Goal: Transaction & Acquisition: Purchase product/service

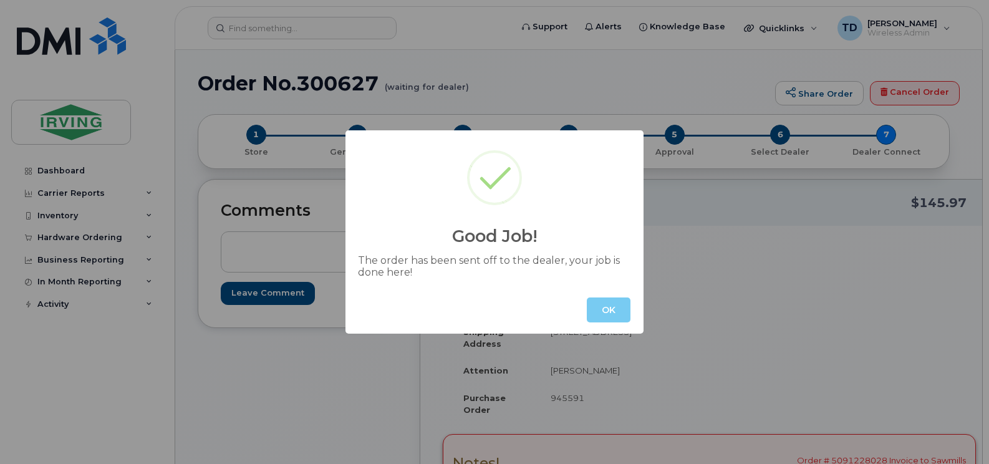
click at [614, 314] on button "OK" at bounding box center [609, 309] width 44 height 25
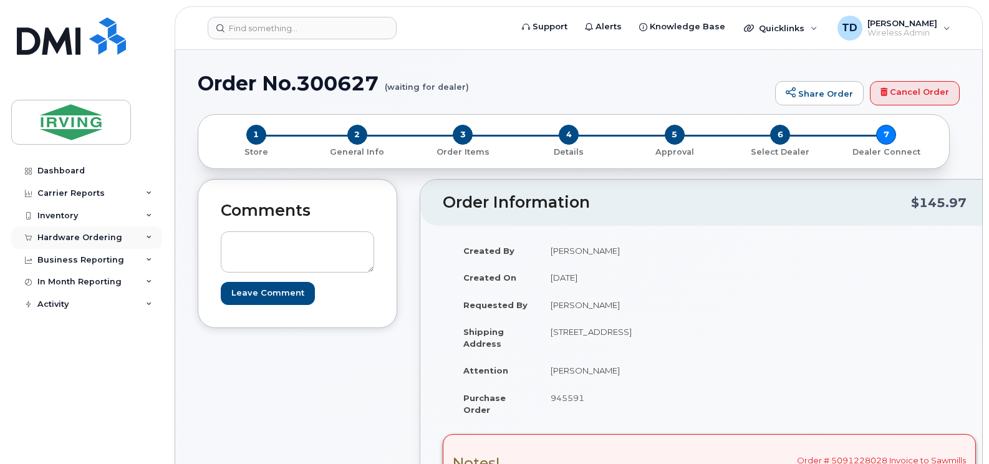
click at [151, 235] on icon at bounding box center [149, 237] width 6 height 6
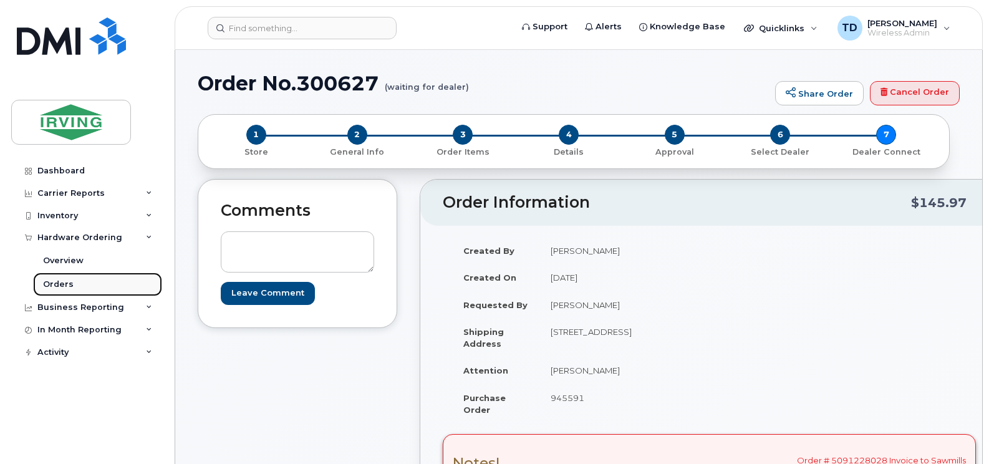
click at [62, 279] on div "Orders" at bounding box center [58, 284] width 31 height 11
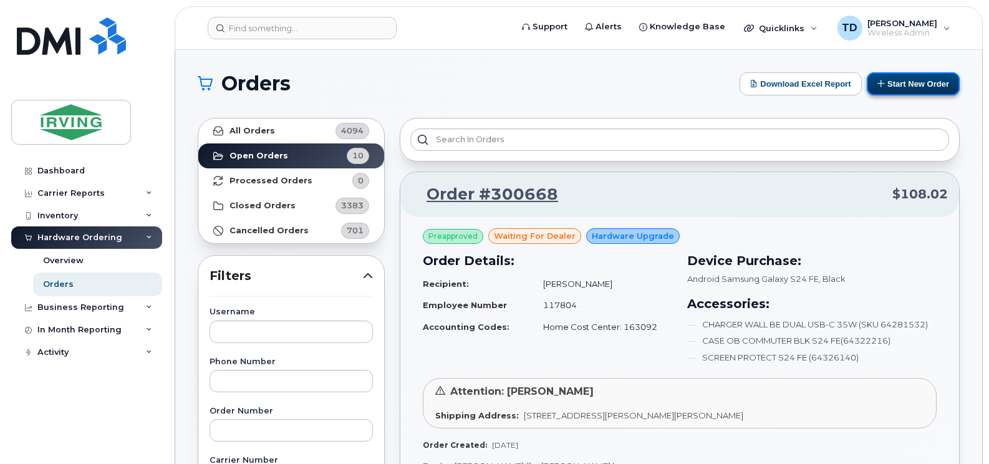
click at [920, 77] on button "Start New Order" at bounding box center [913, 83] width 93 height 23
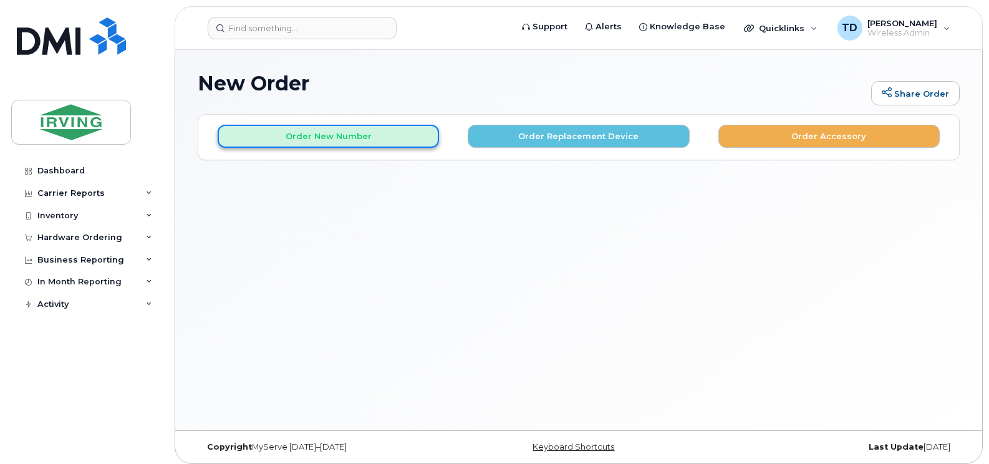
click at [361, 140] on button "Order New Number" at bounding box center [328, 136] width 221 height 23
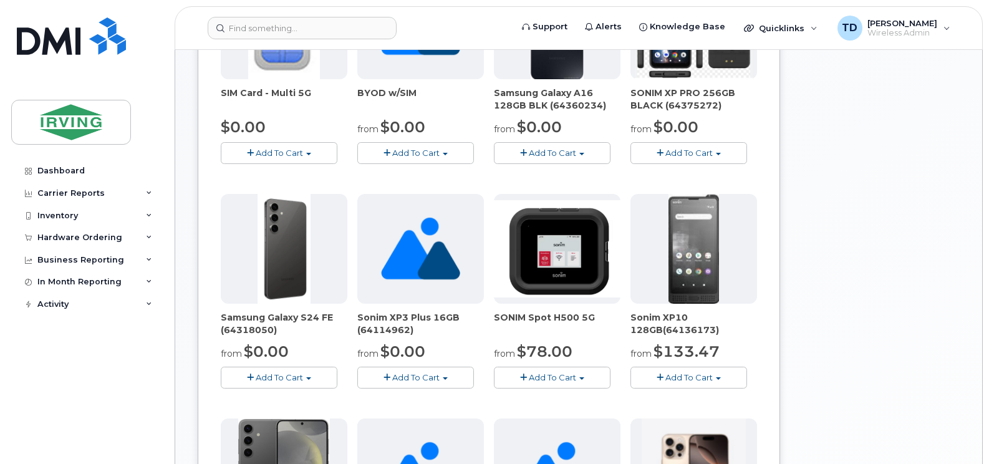
scroll to position [312, 0]
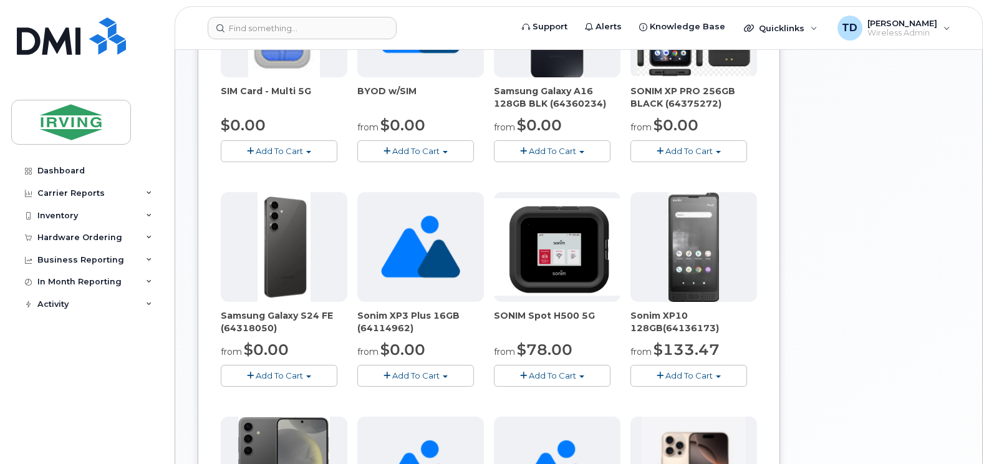
click at [274, 377] on span "Add To Cart" at bounding box center [279, 375] width 47 height 10
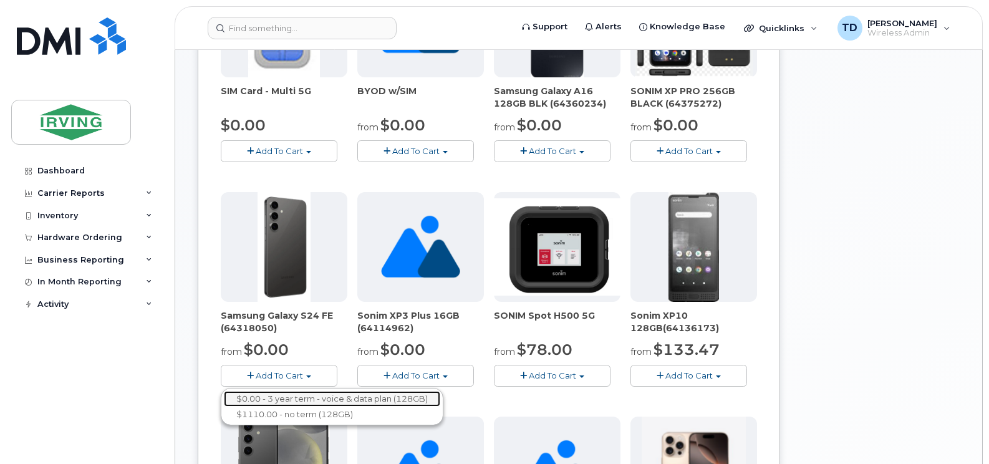
click at [383, 398] on link "$0.00 - 3 year term - voice & data plan (128GB)" at bounding box center [332, 399] width 216 height 16
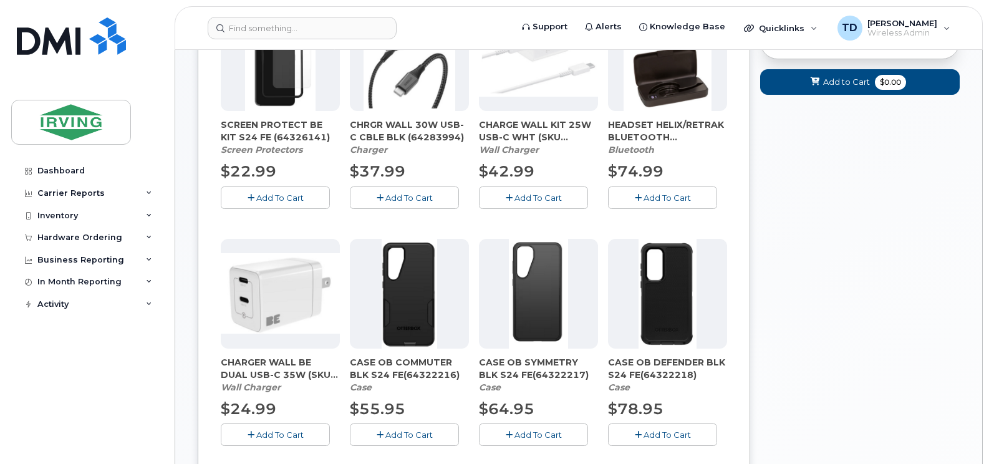
scroll to position [298, 0]
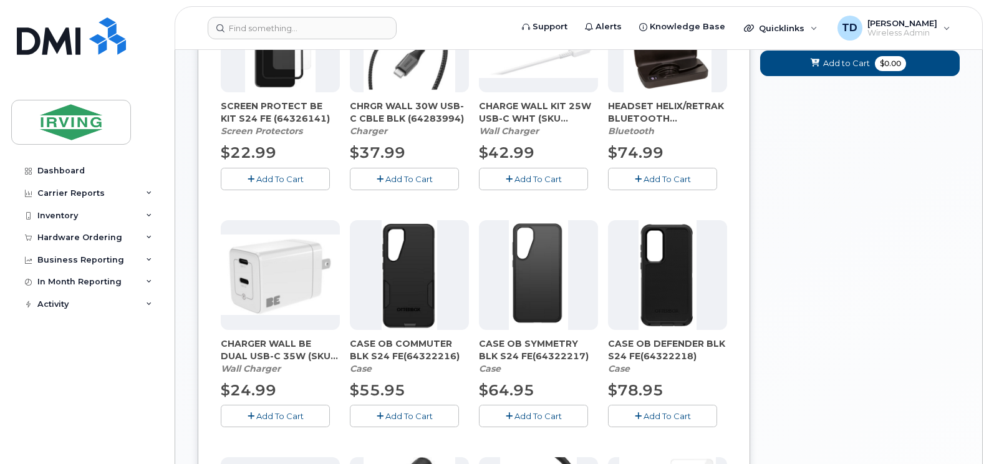
click at [668, 411] on span "Add To Cart" at bounding box center [666, 416] width 47 height 10
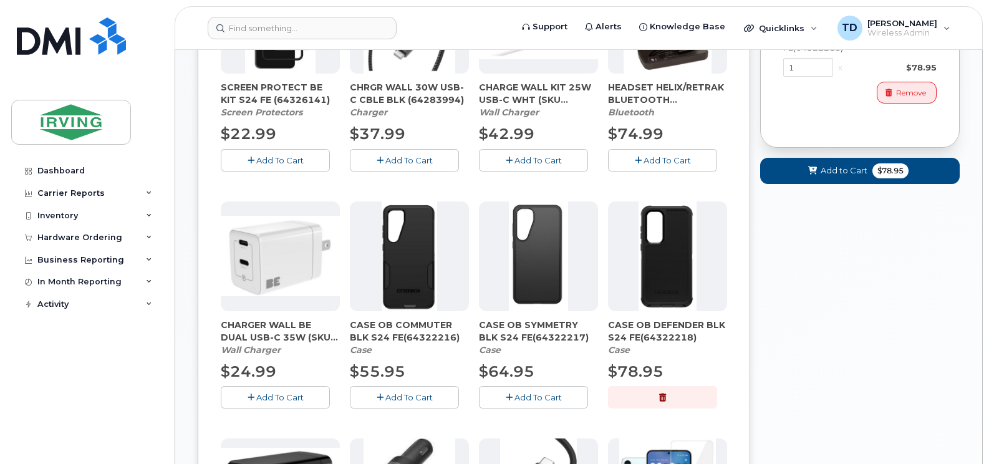
scroll to position [173, 0]
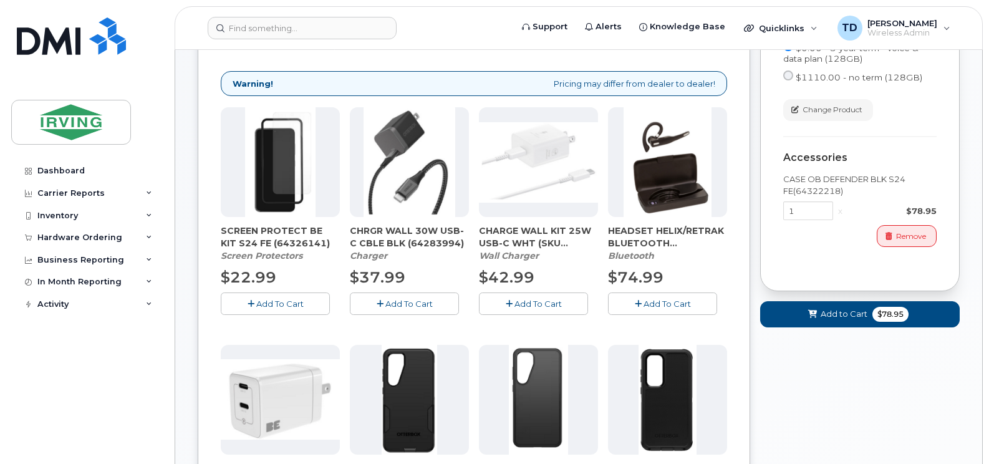
click at [284, 299] on span "Add To Cart" at bounding box center [279, 304] width 47 height 10
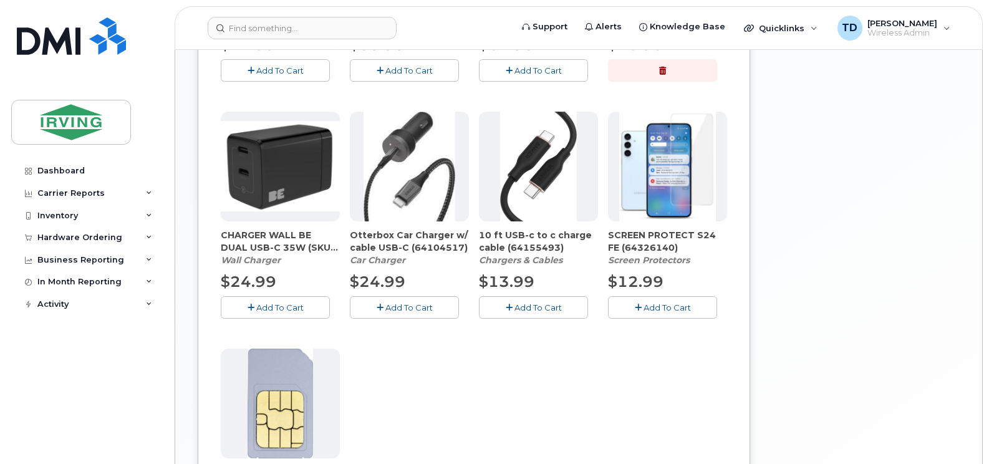
scroll to position [672, 0]
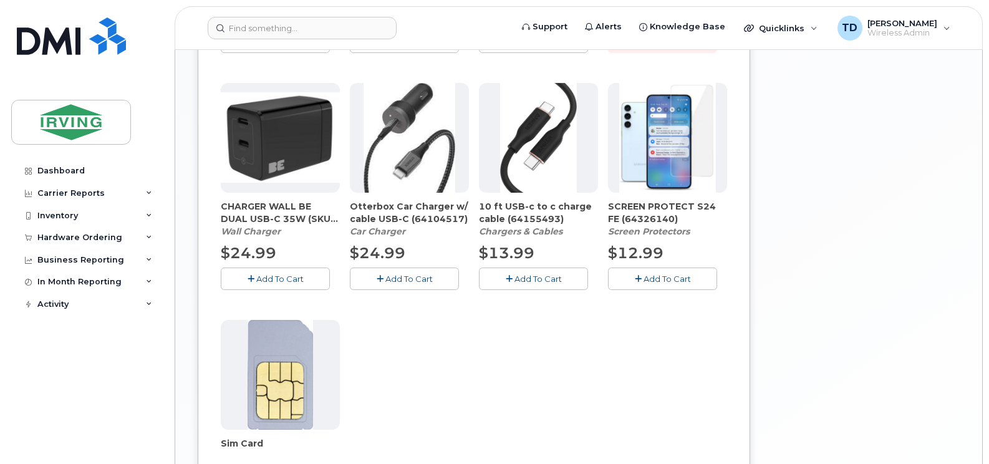
click at [290, 282] on span "Add To Cart" at bounding box center [279, 279] width 47 height 10
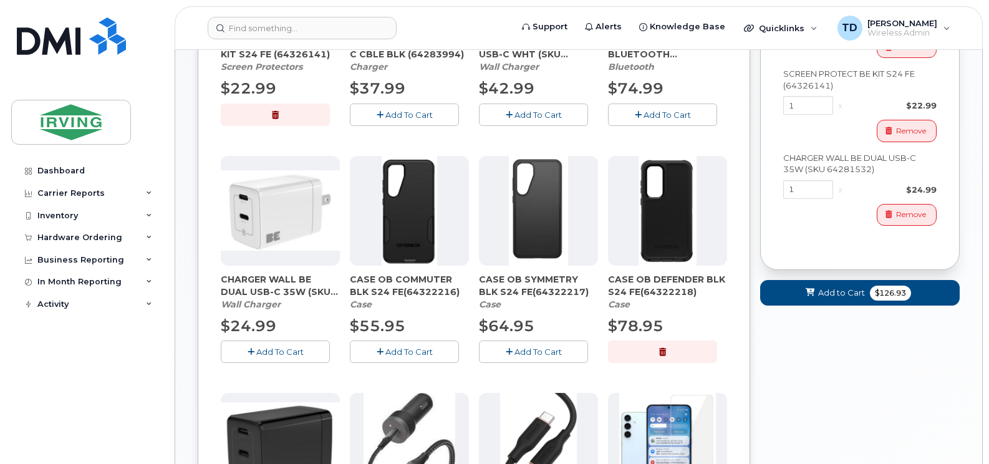
scroll to position [358, 0]
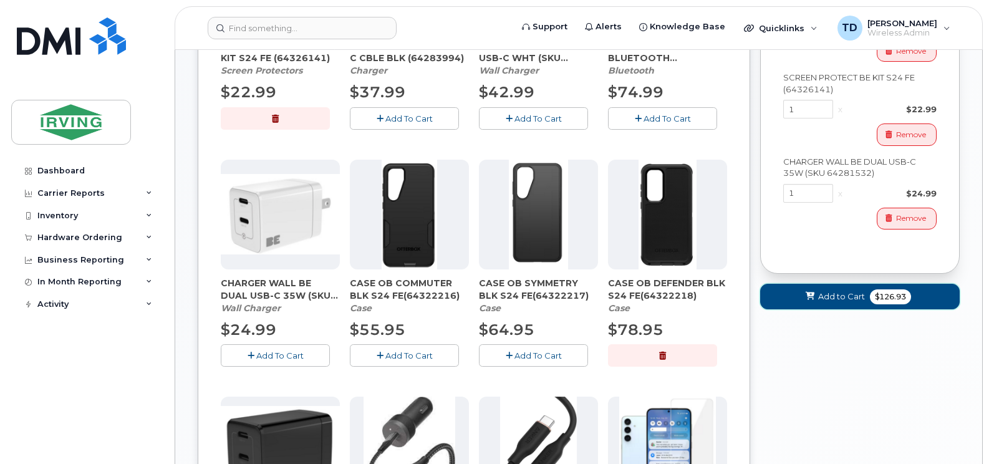
click at [859, 300] on span "Add to Cart" at bounding box center [841, 297] width 47 height 12
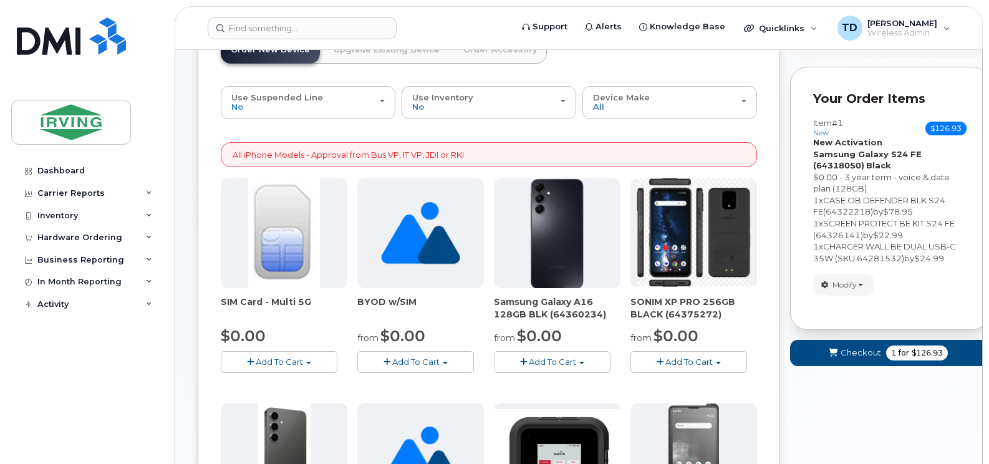
scroll to position [100, 0]
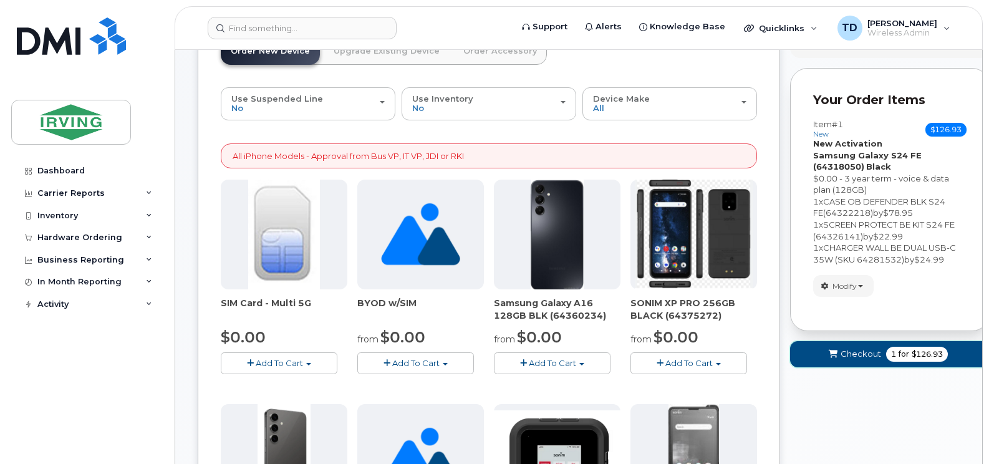
click at [867, 355] on span "Checkout" at bounding box center [860, 354] width 41 height 12
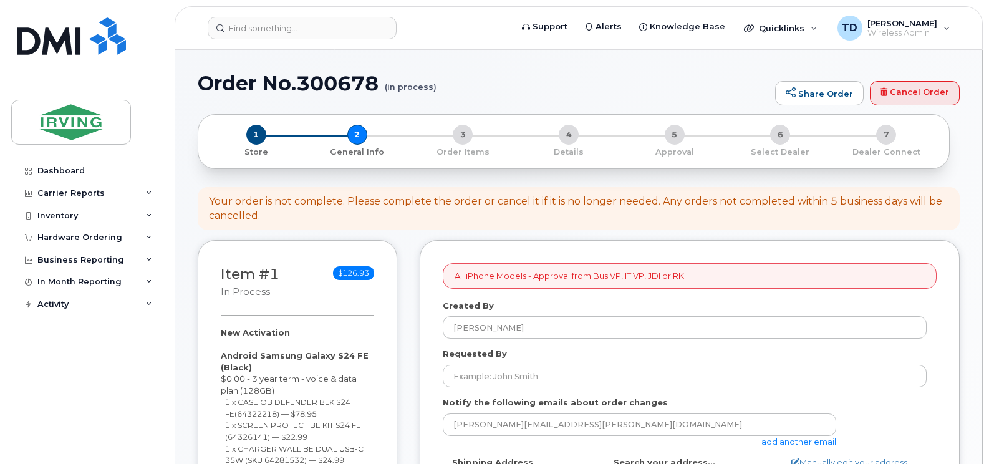
select select
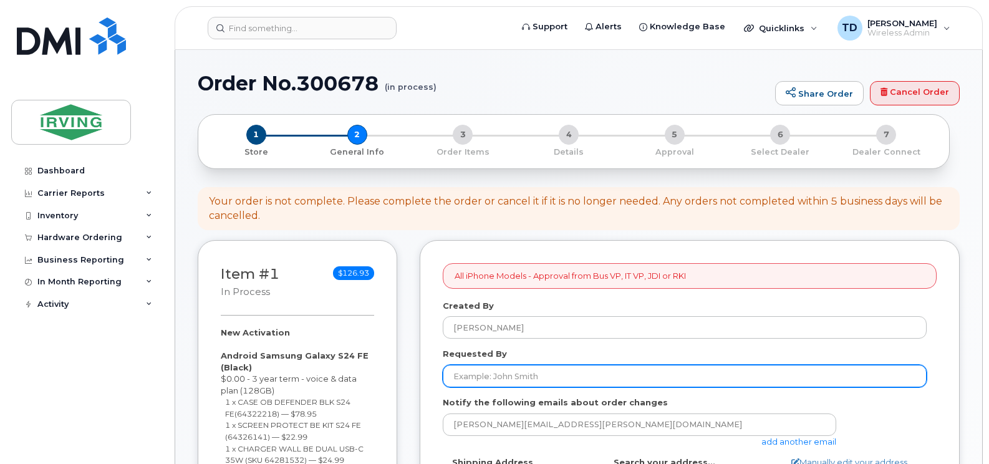
click at [552, 378] on input "Requested By" at bounding box center [685, 376] width 484 height 22
type input "Karen Guimond"
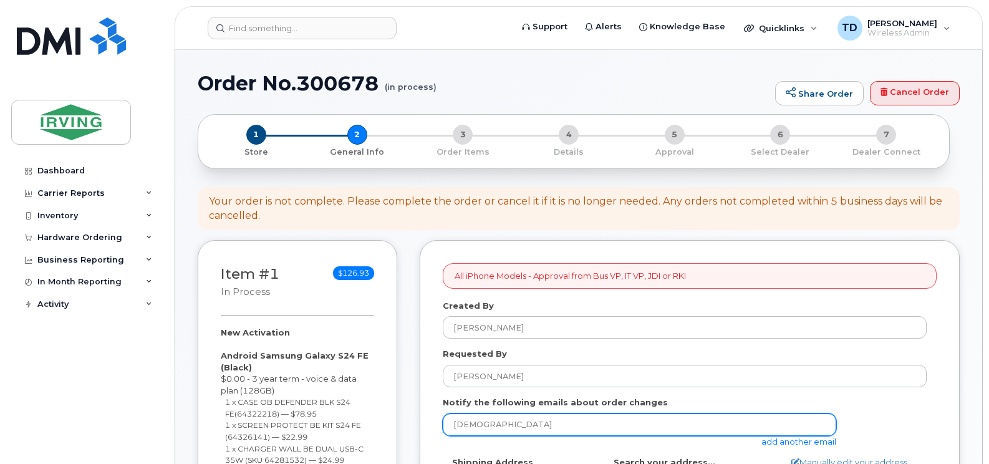
type input "jdiswitchboard@jdirving.com"
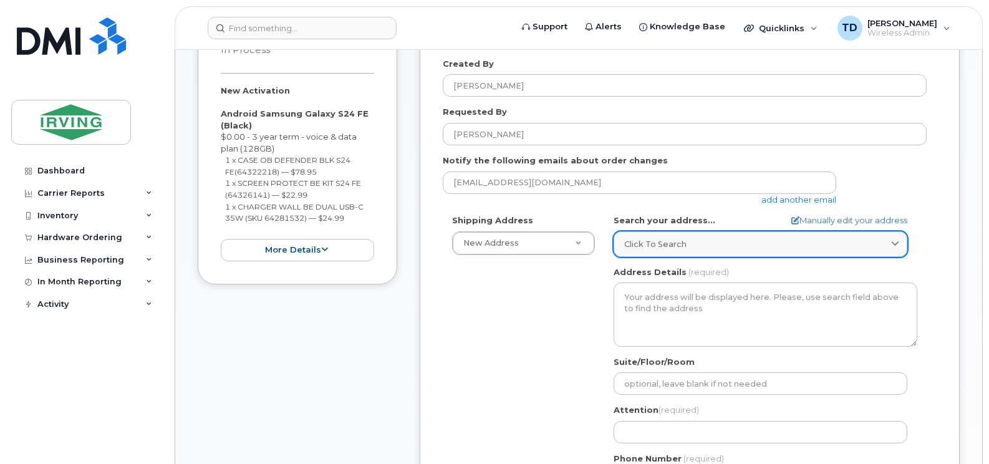
click at [661, 243] on span "Click to search" at bounding box center [655, 244] width 62 height 12
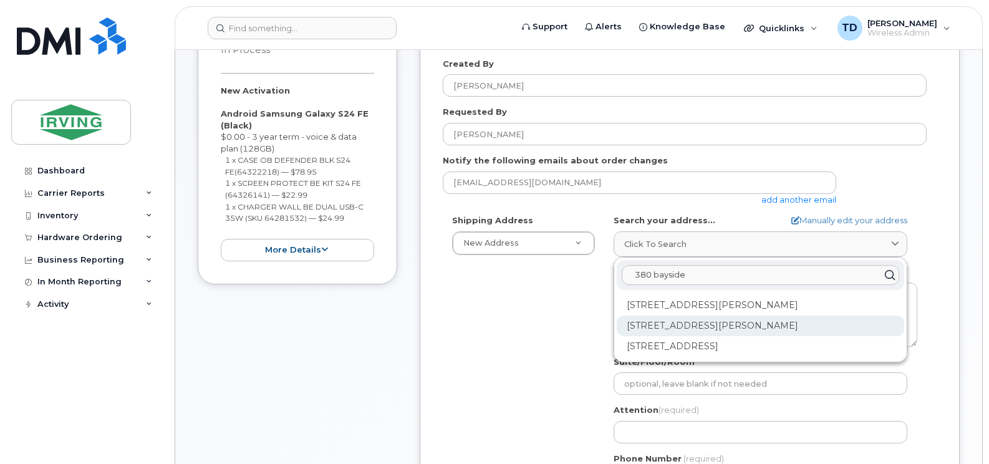
type input "380 bayside"
click at [685, 321] on div "380 Bayside Dr Saint John NB E2J 4Y8" at bounding box center [760, 325] width 287 height 21
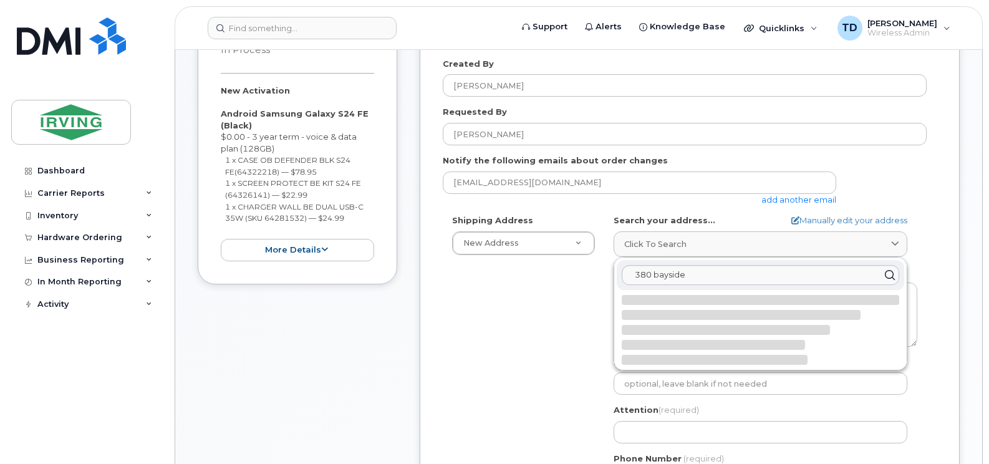
select select
type textarea "380 Bayside Dr SAINT JOHN NB E2J 4Y8 CANADA"
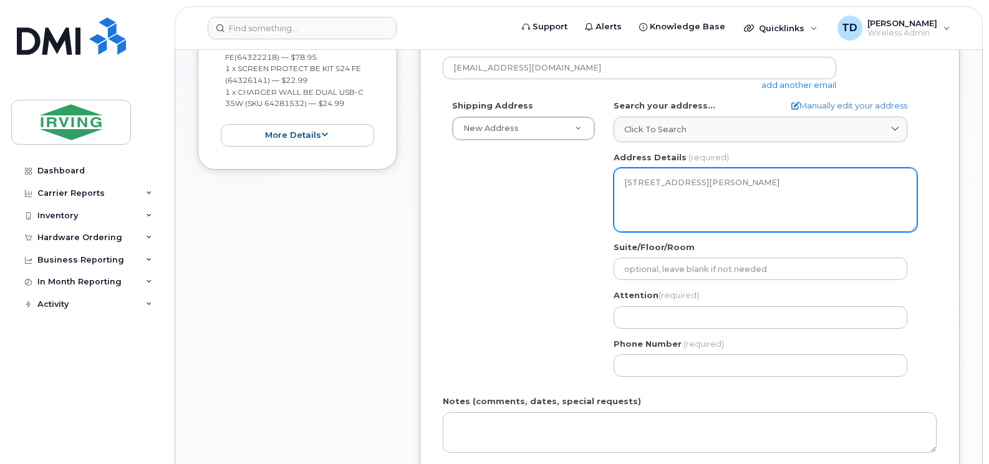
scroll to position [367, 0]
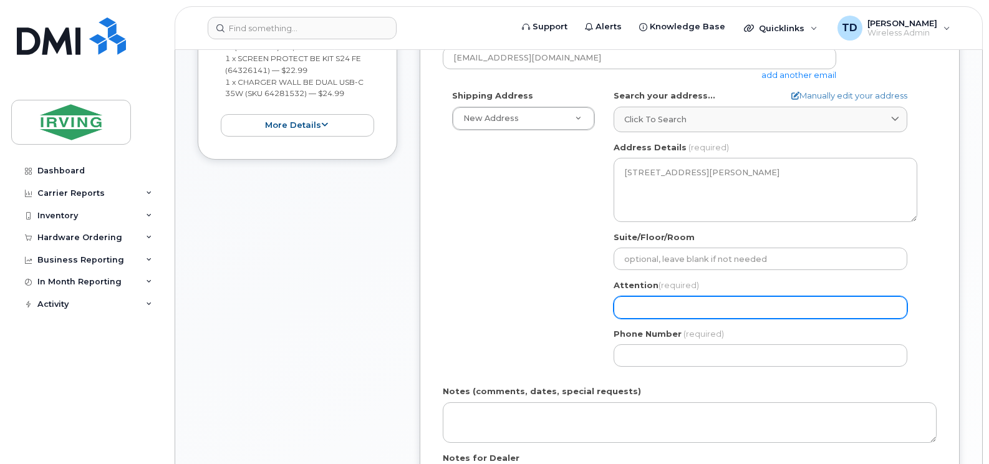
click at [666, 306] on input "Attention (required)" at bounding box center [760, 307] width 294 height 22
select select
type input "M"
select select
type input "Mi"
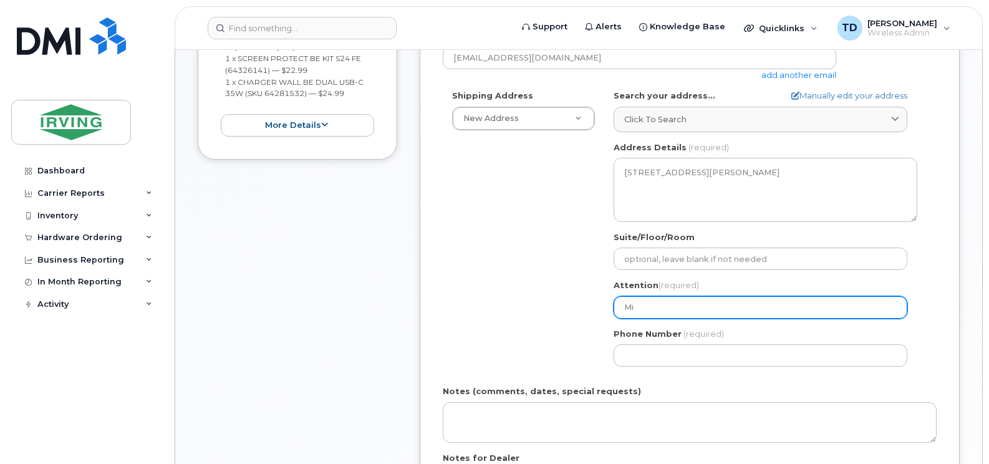
select select
type input "Mic"
select select
type input "Micha"
select select
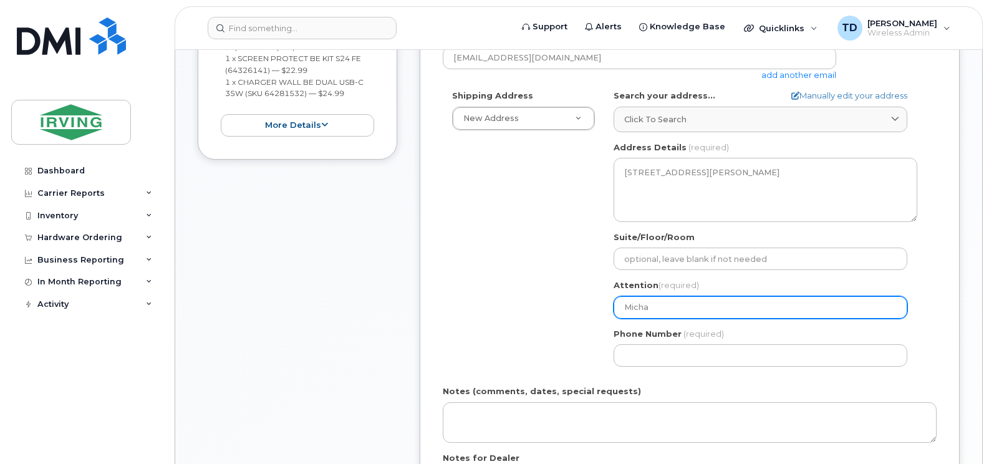
type input "Michae"
select select
type input "Michael"
select select
type input "Michael F"
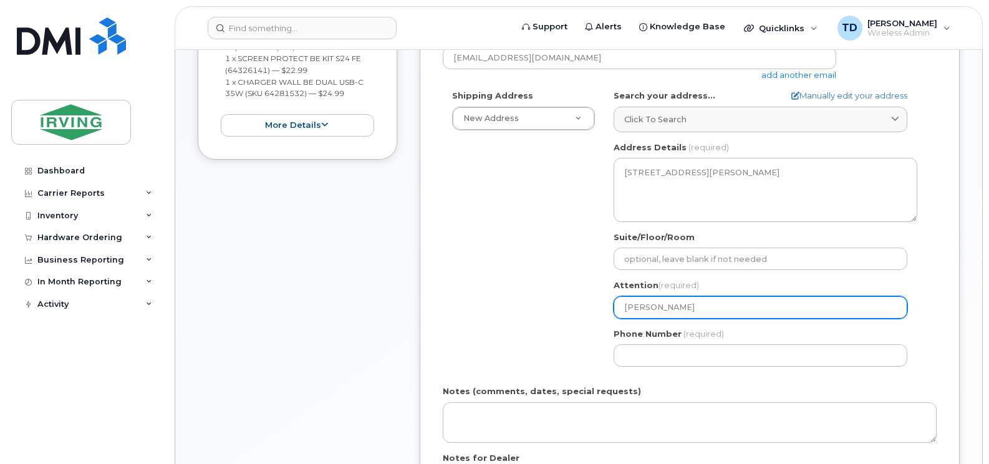
select select
type input "Michael Fa"
select select
type input "Michael Fay"
select select
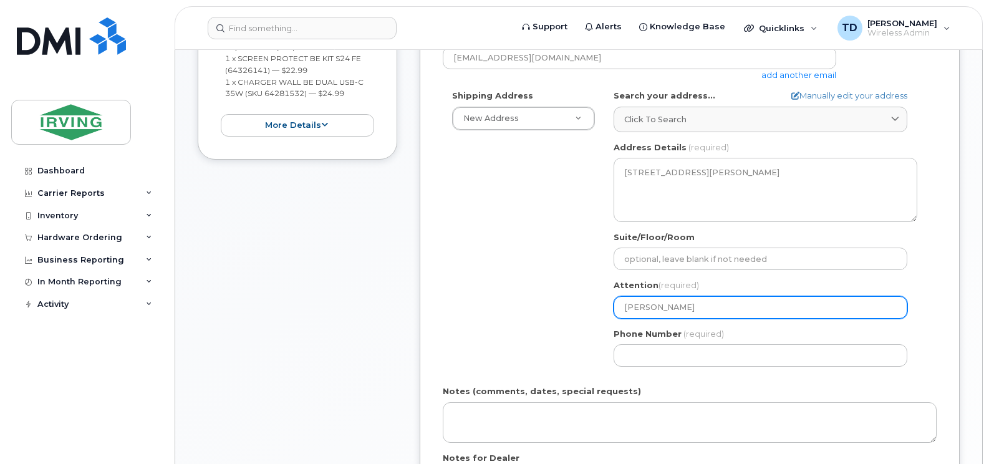
type input "Michael Fayo"
select select
click at [666, 306] on input "[PERSON_NAME]" at bounding box center [760, 307] width 294 height 22
type input "[PERSON_NAME]"
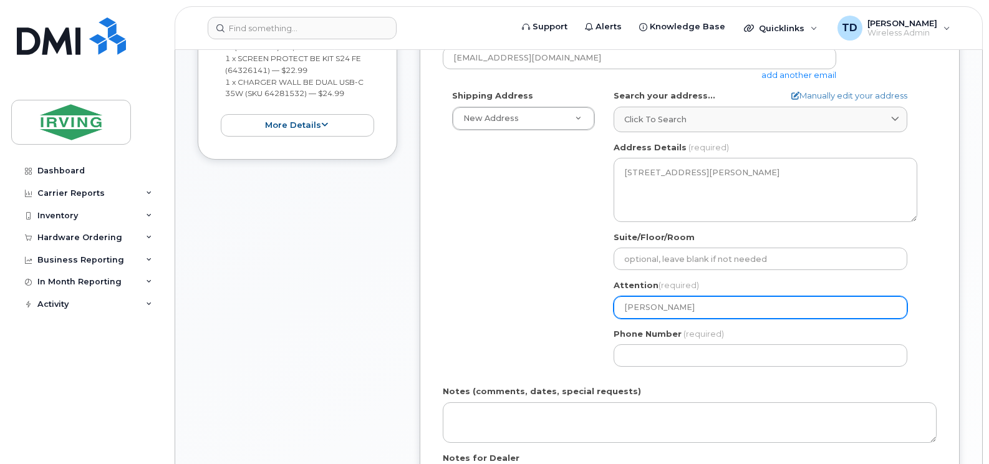
click at [690, 309] on input "[PERSON_NAME]" at bounding box center [760, 307] width 294 height 22
select select
type input "[PERSON_NAME]"
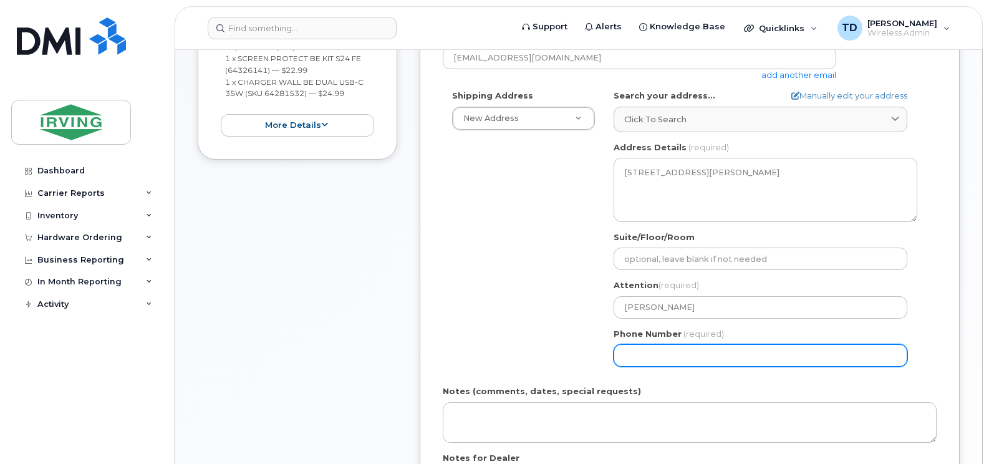
click at [668, 357] on input "Phone Number" at bounding box center [760, 355] width 294 height 22
click at [549, 330] on div "Shipping Address New Address New Address 5-661 Welham Rd 43 Atlantic St 632 Rue…" at bounding box center [685, 233] width 484 height 286
click at [642, 349] on input "Phone Number" at bounding box center [760, 355] width 294 height 22
paste input "5066470892"
select select
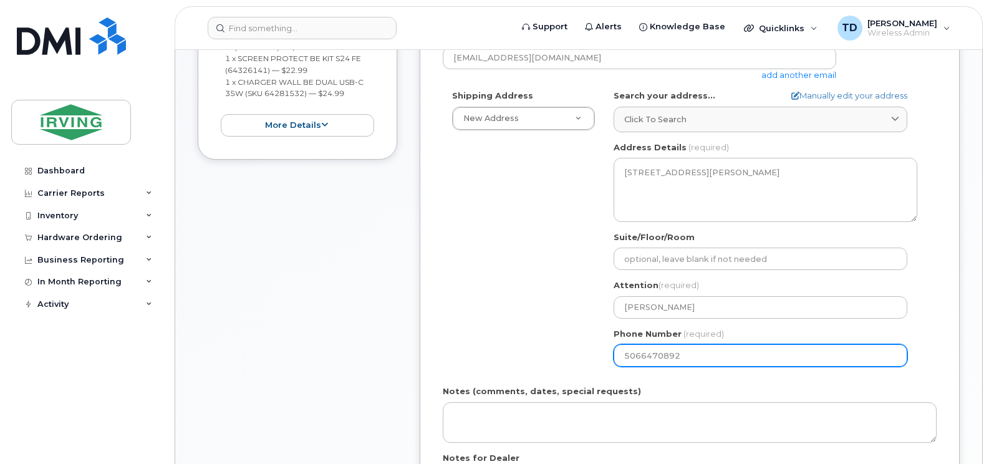
type input "5066470892"
click at [587, 323] on div "Shipping Address New Address New Address 5-661 Welham Rd 43 Atlantic St 632 Rue…" at bounding box center [685, 233] width 484 height 286
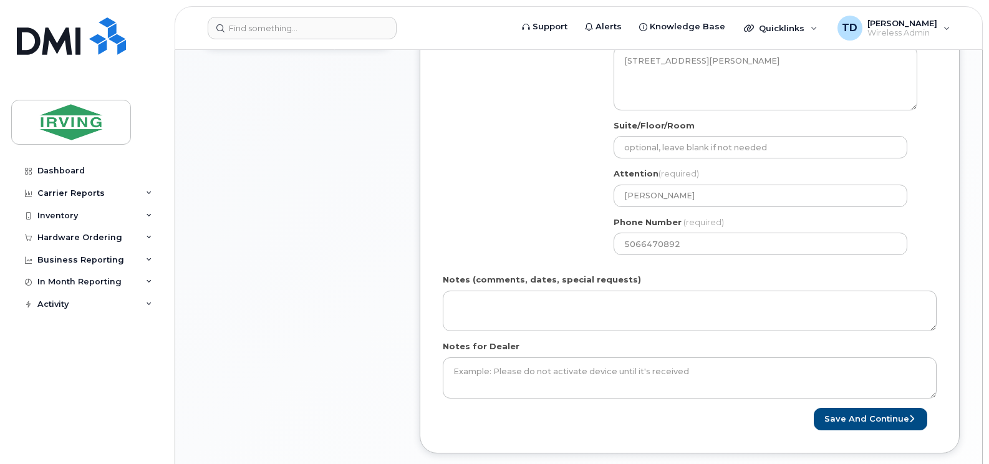
scroll to position [491, 0]
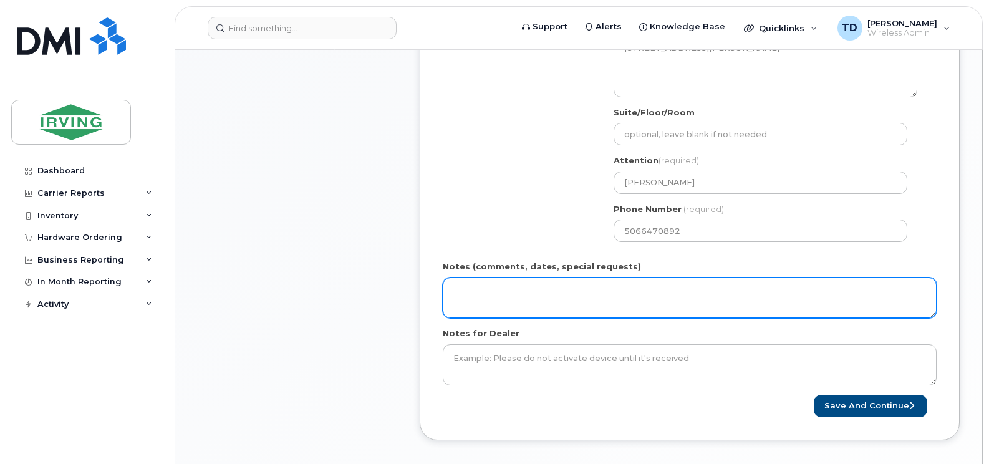
click at [496, 298] on textarea "Notes (comments, dates, special requests)" at bounding box center [690, 297] width 494 height 41
click at [526, 296] on textarea "Order #" at bounding box center [690, 297] width 494 height 41
paste textarea "5091254635"
click at [499, 301] on textarea "Order # 5091254635" at bounding box center [690, 297] width 494 height 41
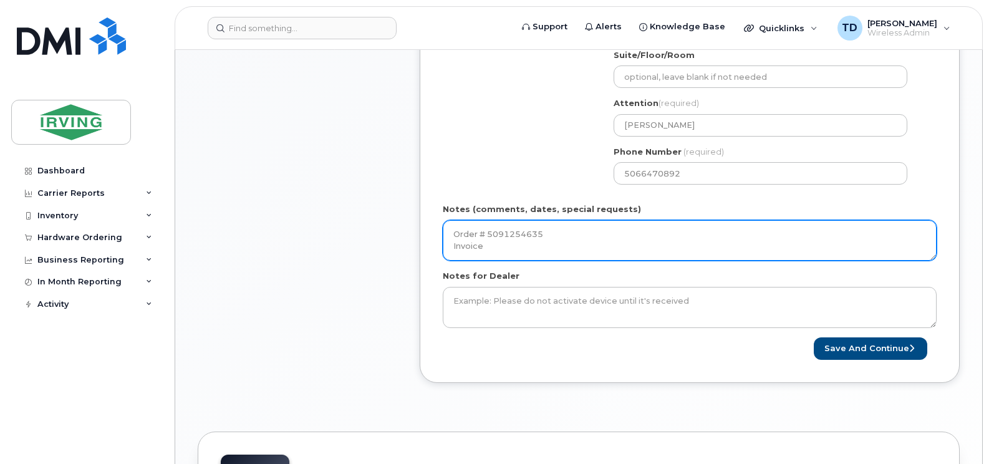
scroll to position [554, 0]
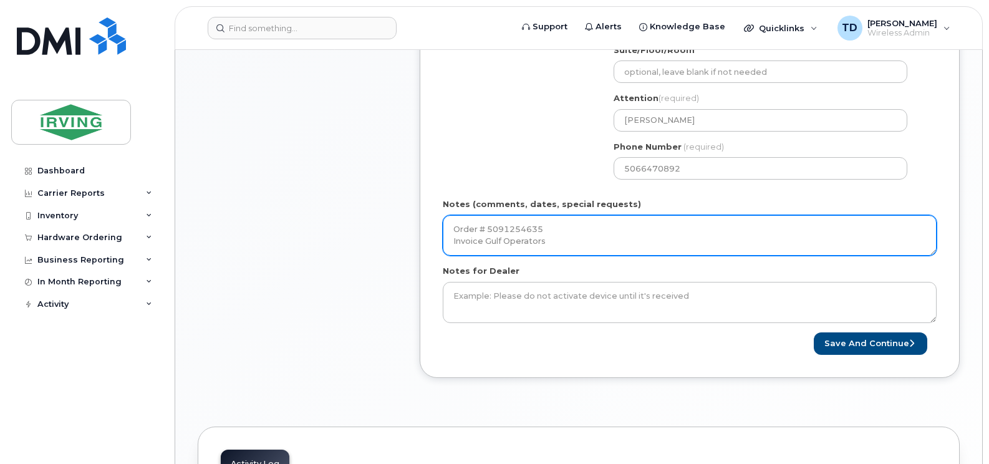
type textarea "Order # 5091254635 Invoice Gulf Operators"
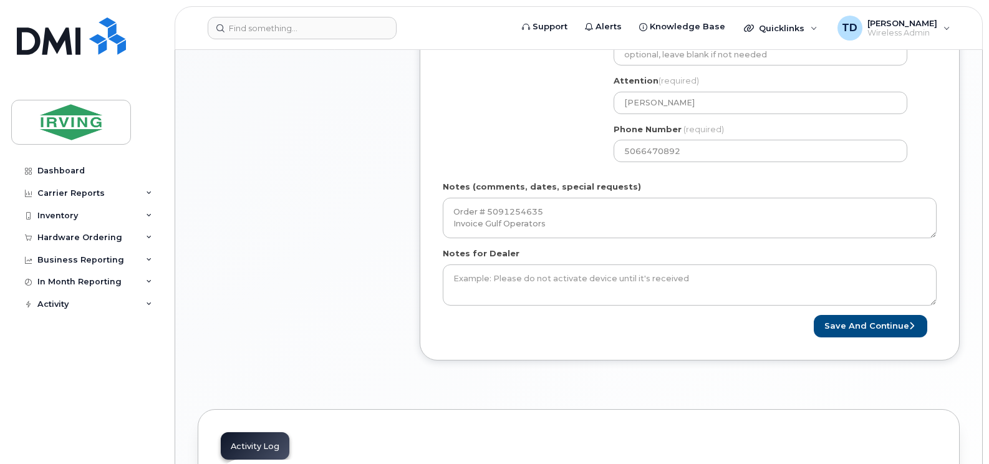
scroll to position [741, 0]
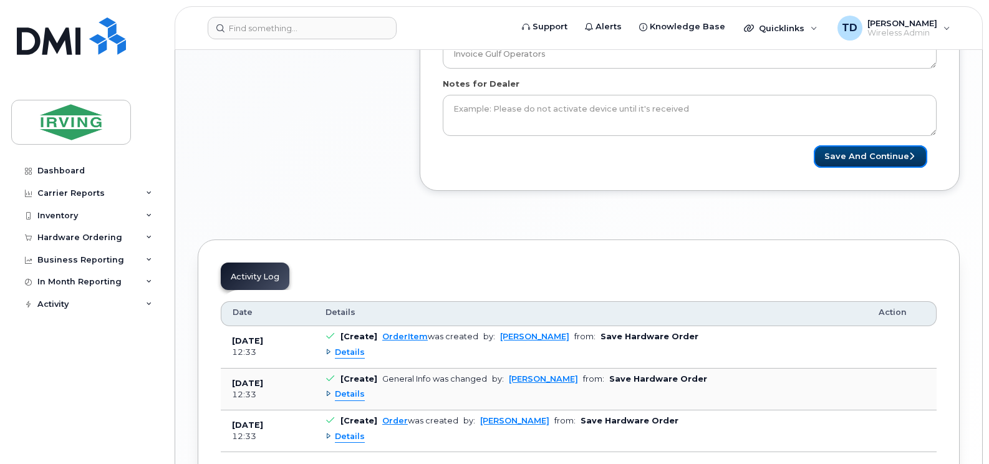
drag, startPoint x: 891, startPoint y: 158, endPoint x: 857, endPoint y: 196, distance: 50.8
click at [891, 158] on button "Save and Continue" at bounding box center [870, 156] width 113 height 23
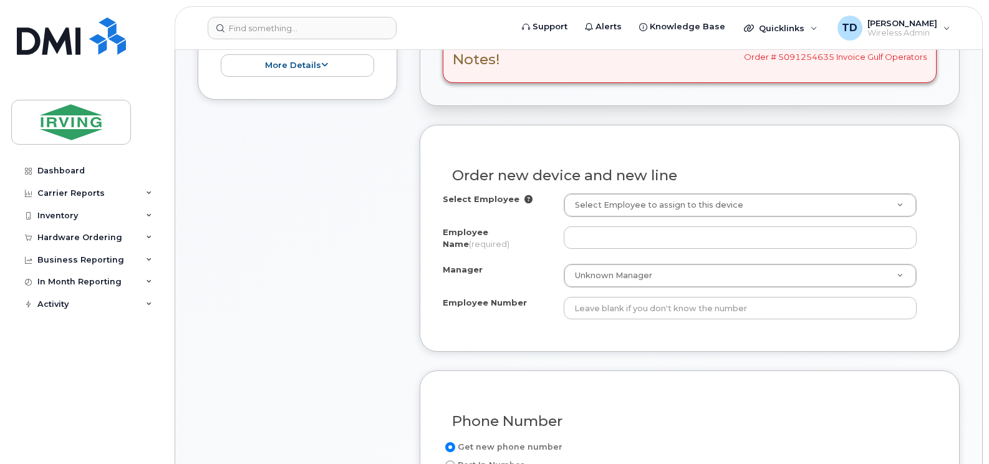
scroll to position [499, 0]
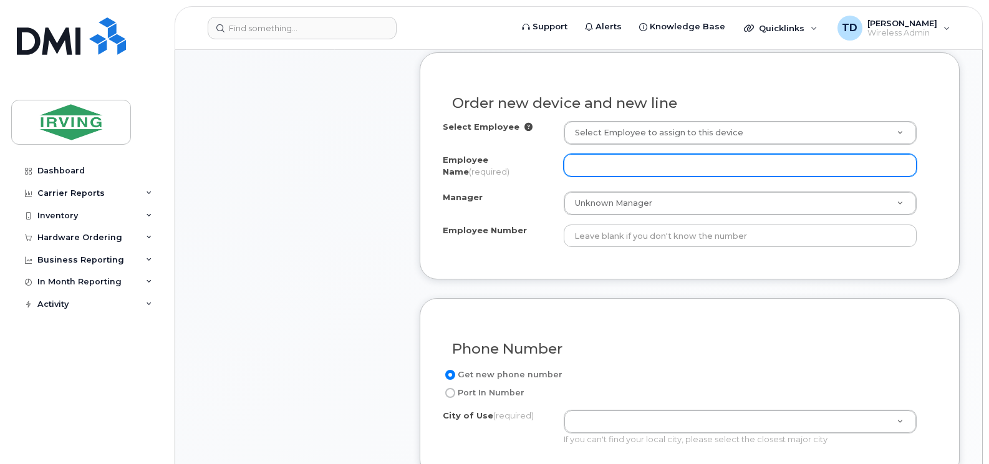
click at [597, 168] on input "Employee Name (required)" at bounding box center [740, 165] width 353 height 22
type input "[PERSON_NAME]"
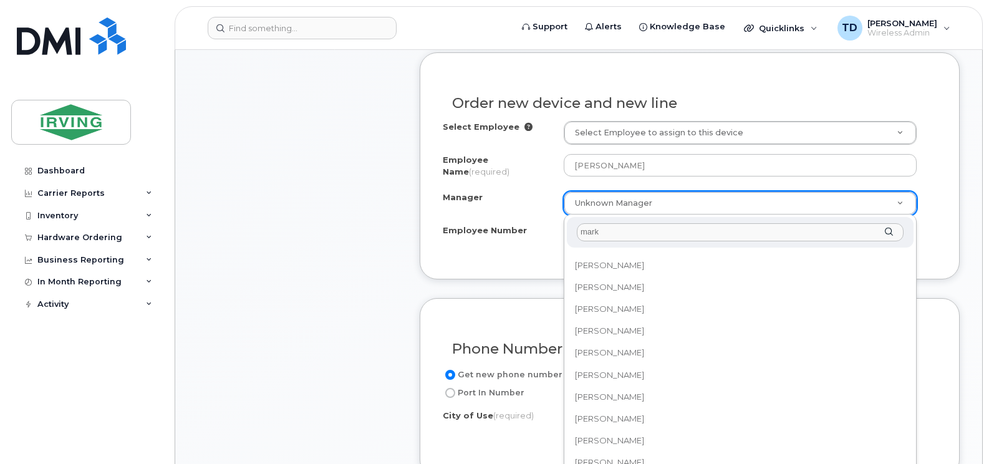
scroll to position [0, 0]
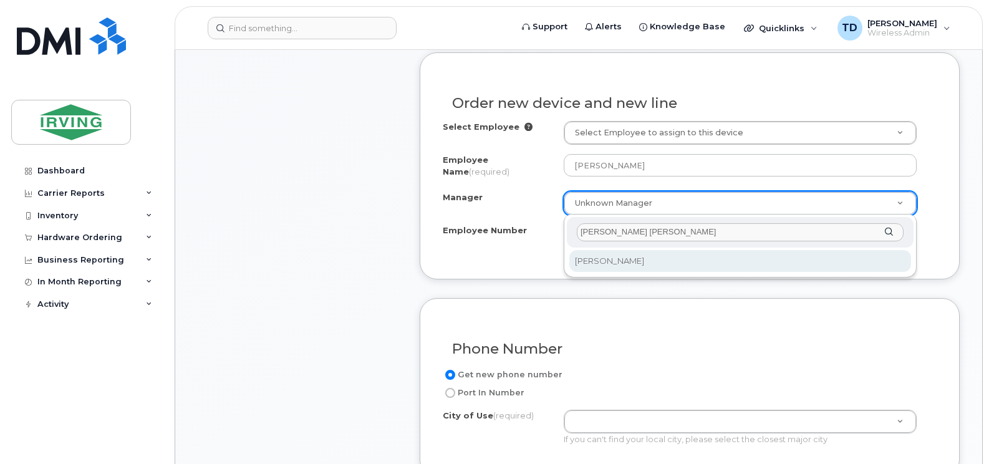
type input "mark bev"
select select "1467074"
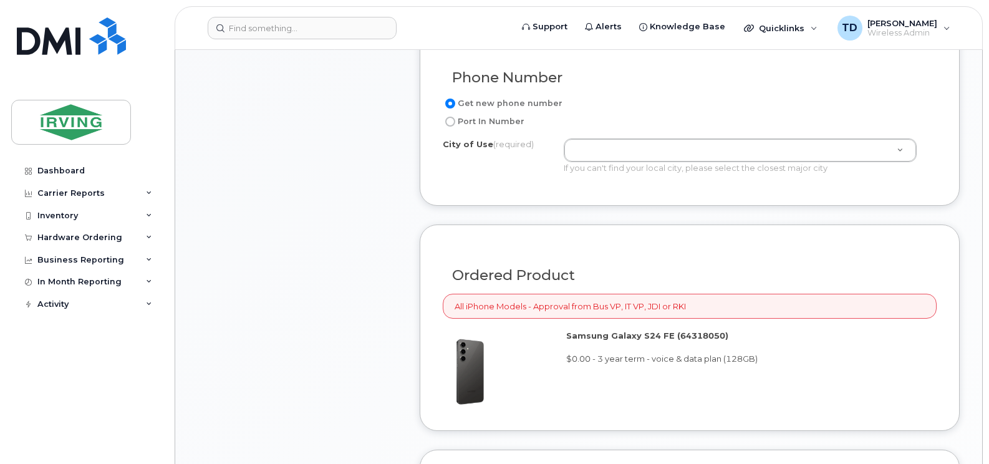
scroll to position [748, 0]
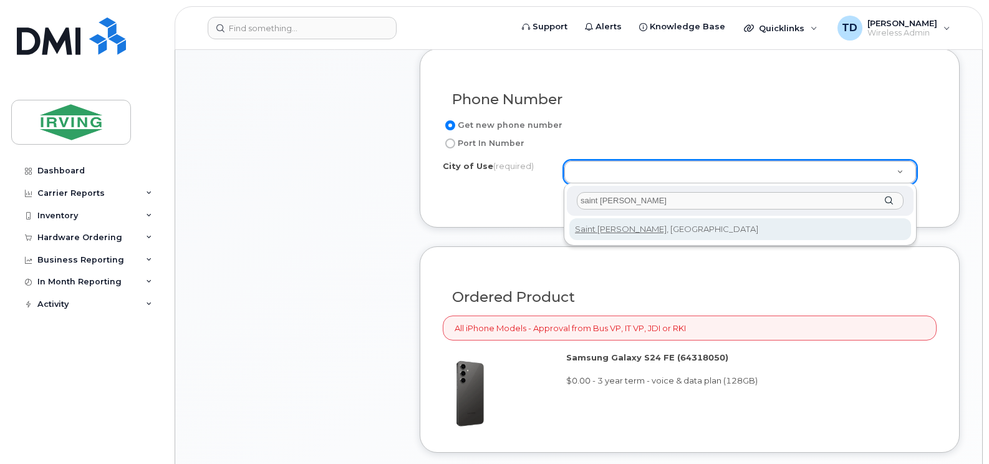
type input "saint john"
type input "2008"
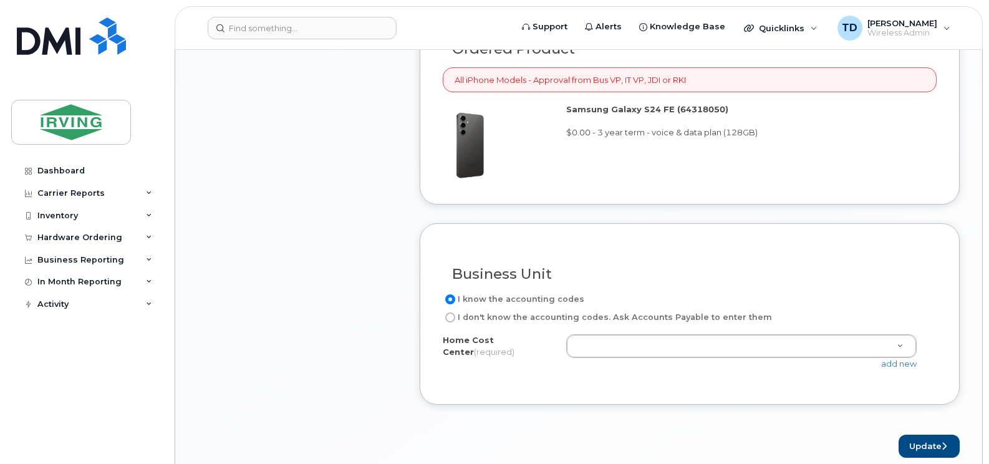
scroll to position [998, 0]
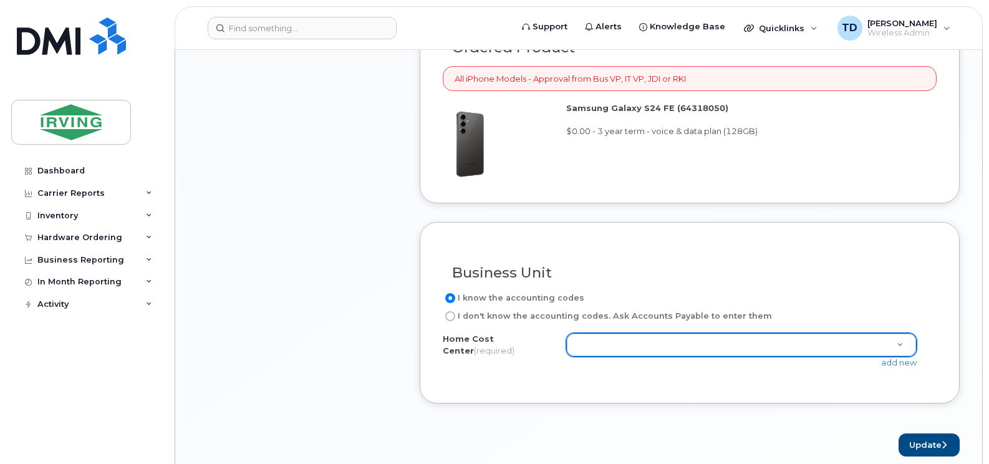
paste input "23504002"
type input "23504002"
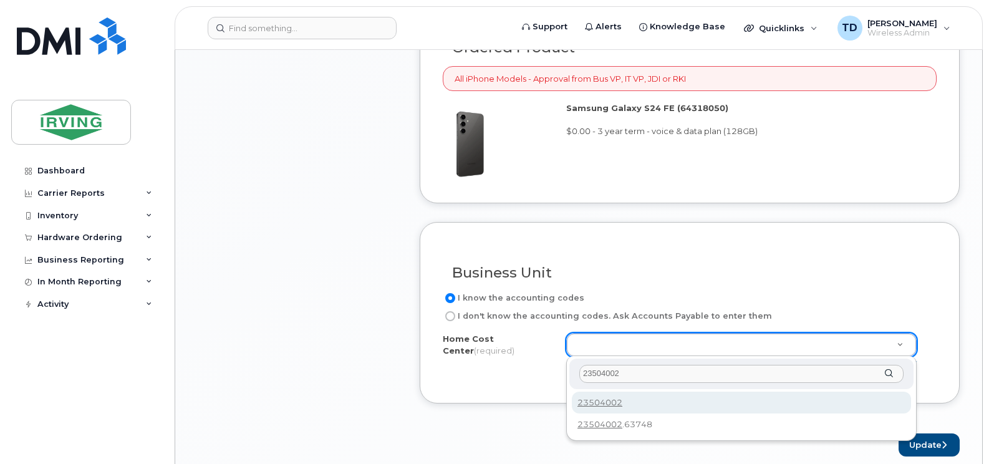
type input "23504002"
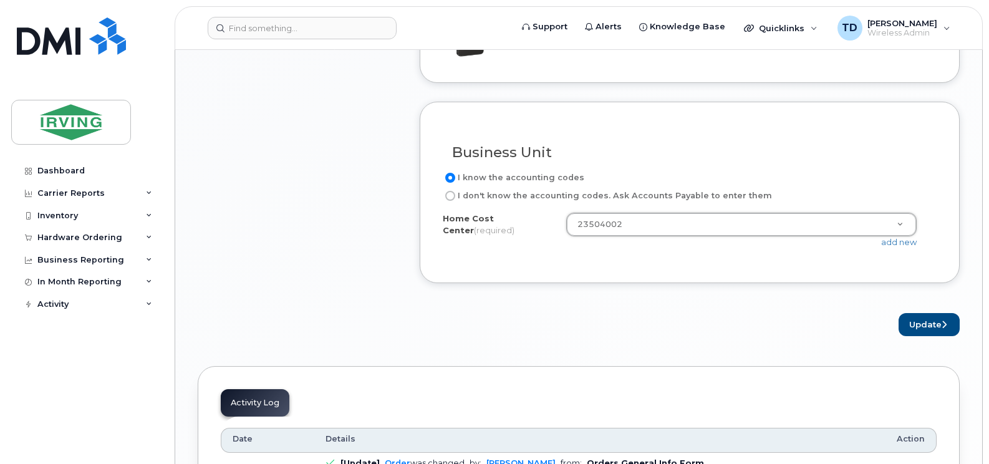
scroll to position [1122, 0]
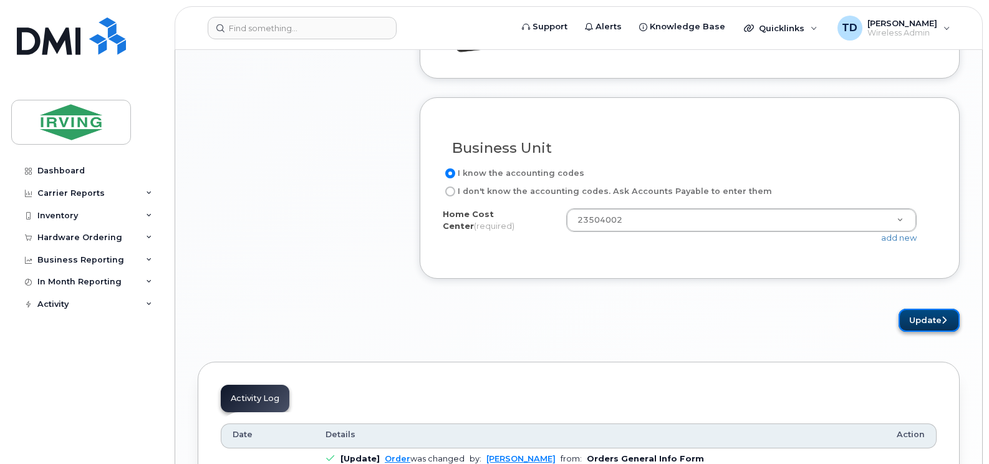
click at [931, 316] on button "Update" at bounding box center [928, 320] width 61 height 23
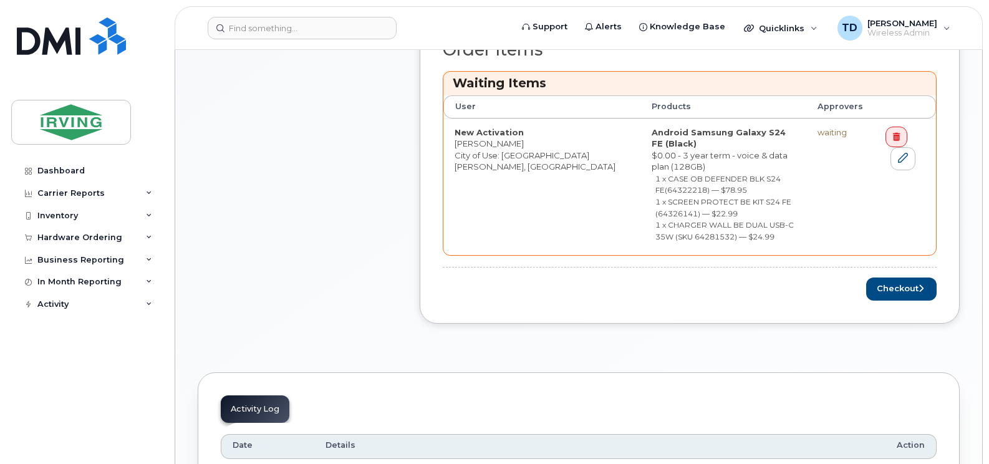
scroll to position [623, 0]
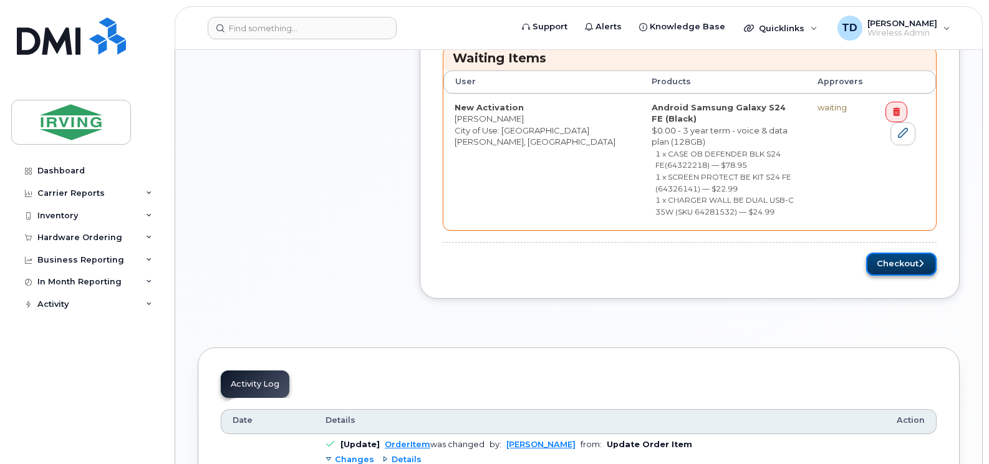
click at [894, 252] on button "Checkout" at bounding box center [901, 263] width 70 height 23
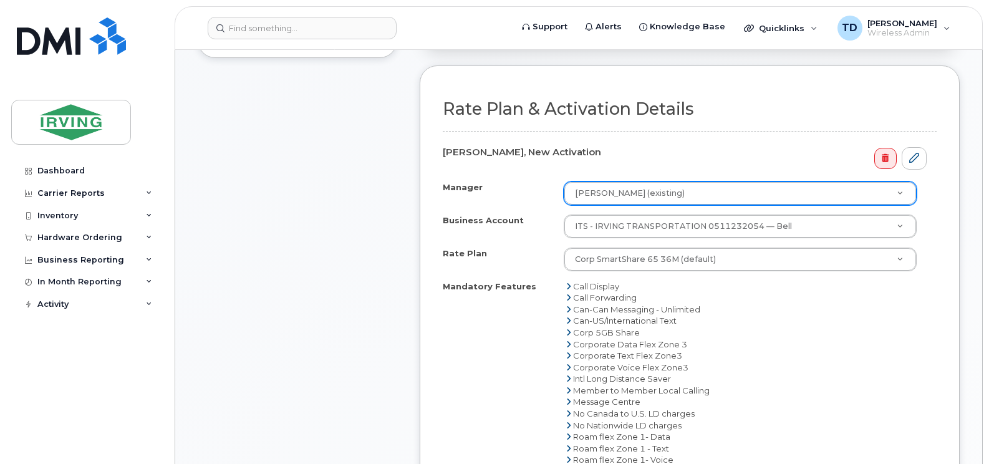
scroll to position [436, 0]
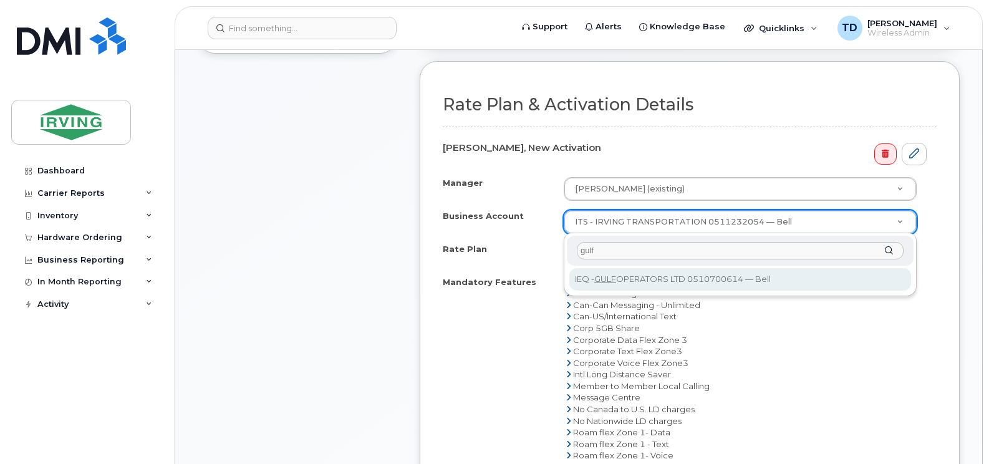
type input "gulf"
select select "11291"
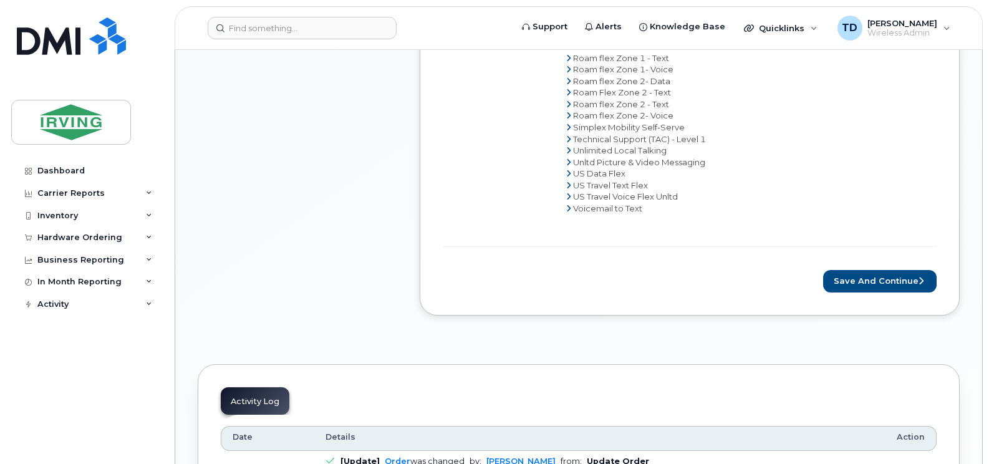
scroll to position [873, 0]
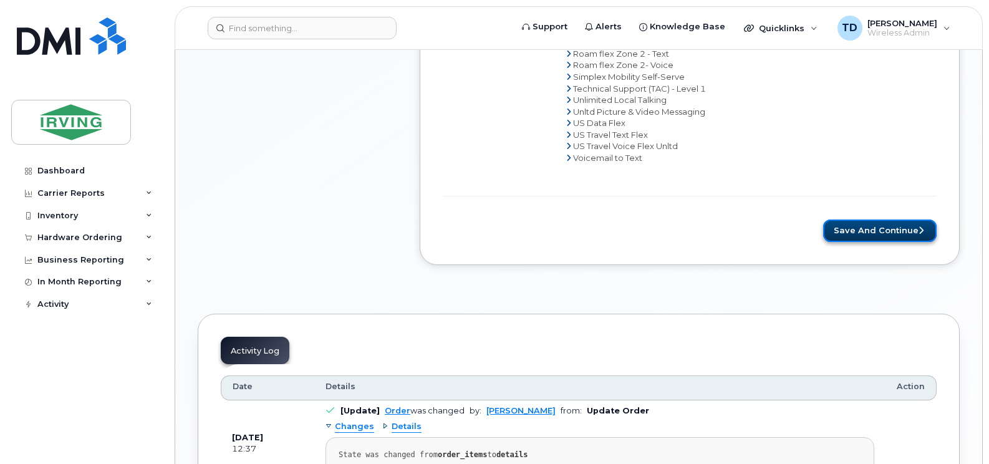
click at [904, 231] on button "Save and Continue" at bounding box center [879, 230] width 113 height 23
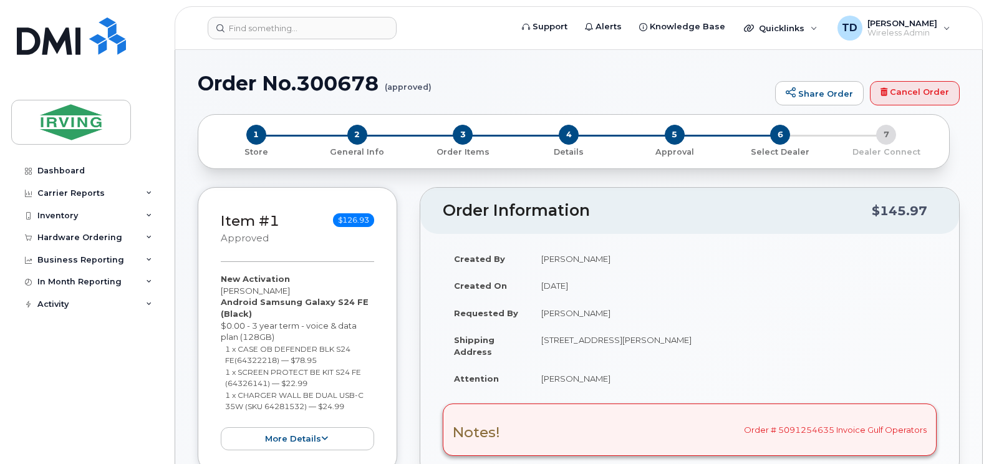
radio input "true"
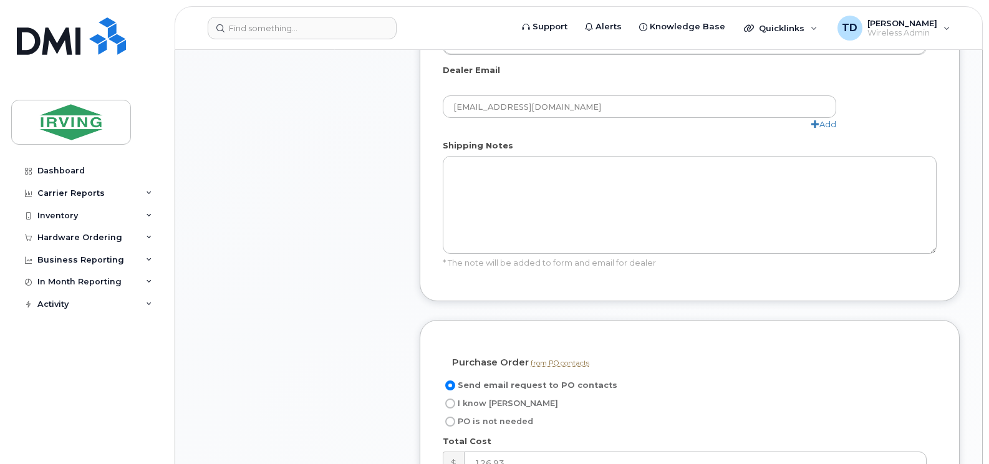
scroll to position [935, 0]
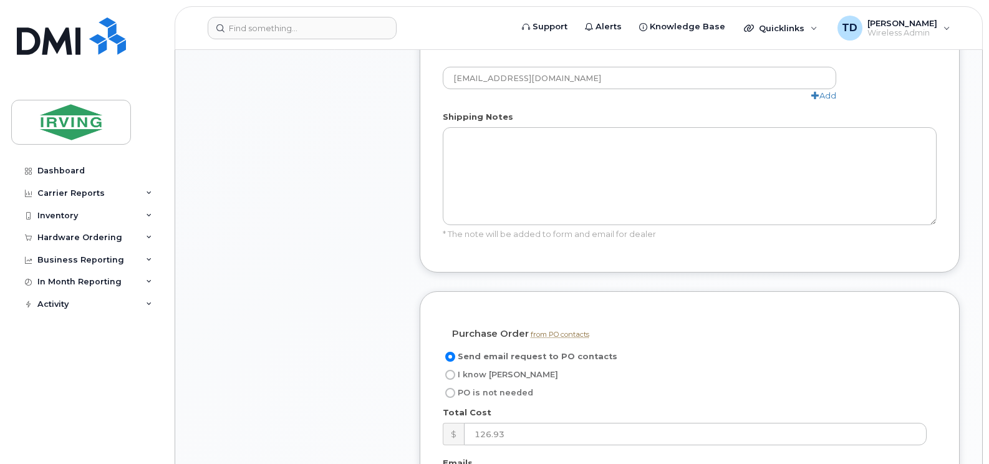
drag, startPoint x: 448, startPoint y: 302, endPoint x: 463, endPoint y: 328, distance: 29.9
click at [448, 370] on input "I know [PERSON_NAME]" at bounding box center [450, 375] width 10 height 10
radio input "true"
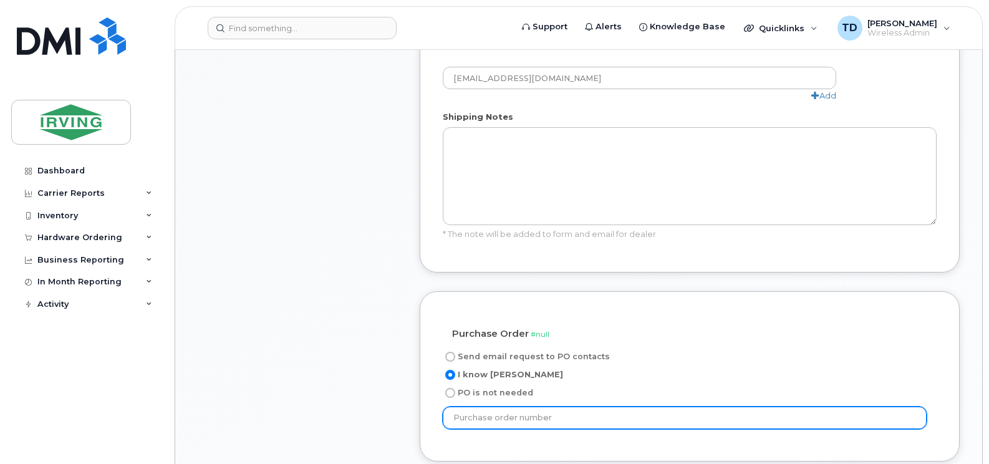
click at [490, 406] on input "text" at bounding box center [685, 417] width 484 height 22
paste input "249900"
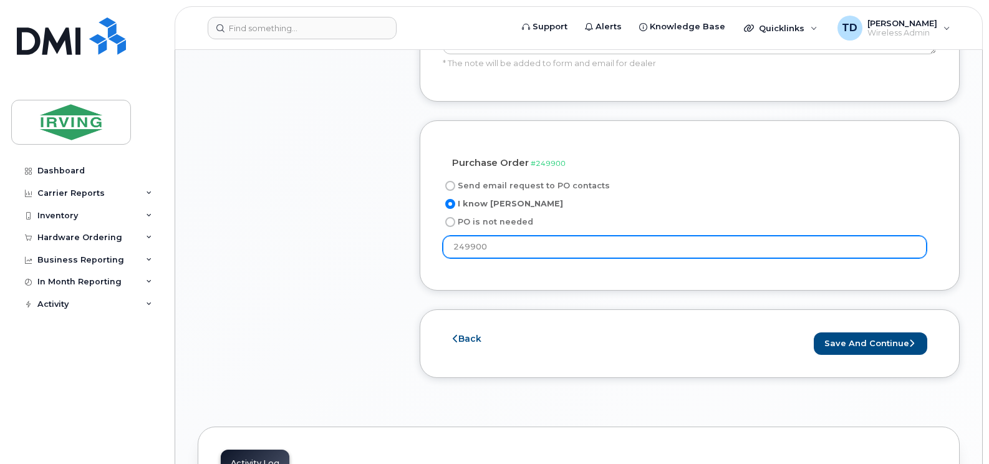
scroll to position [1122, 0]
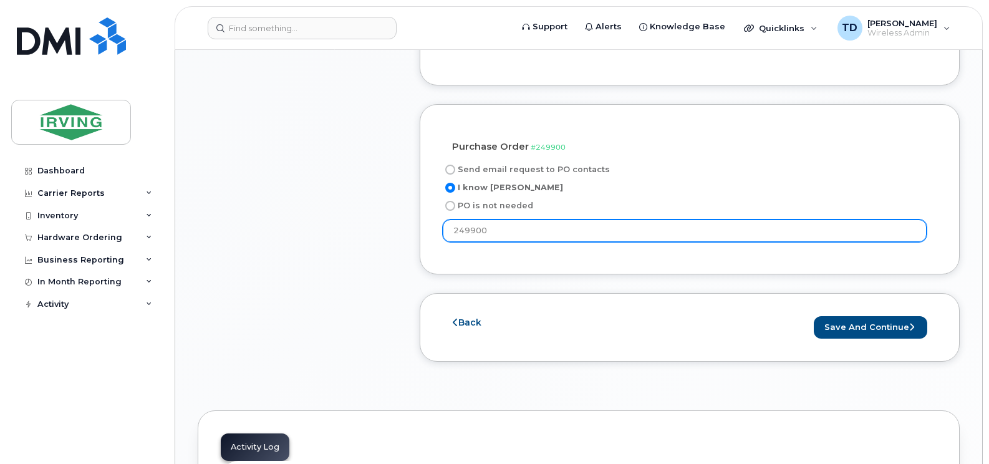
type input "249900"
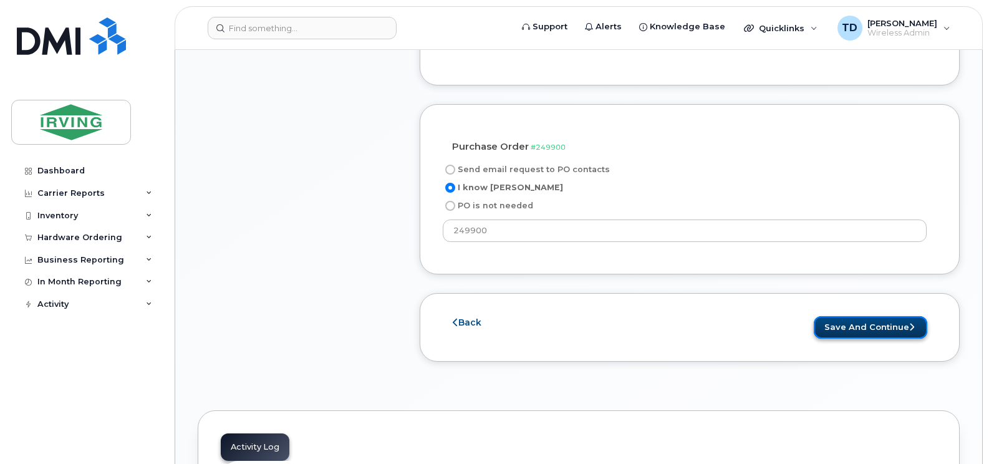
click at [855, 316] on button "Save and Continue" at bounding box center [870, 327] width 113 height 23
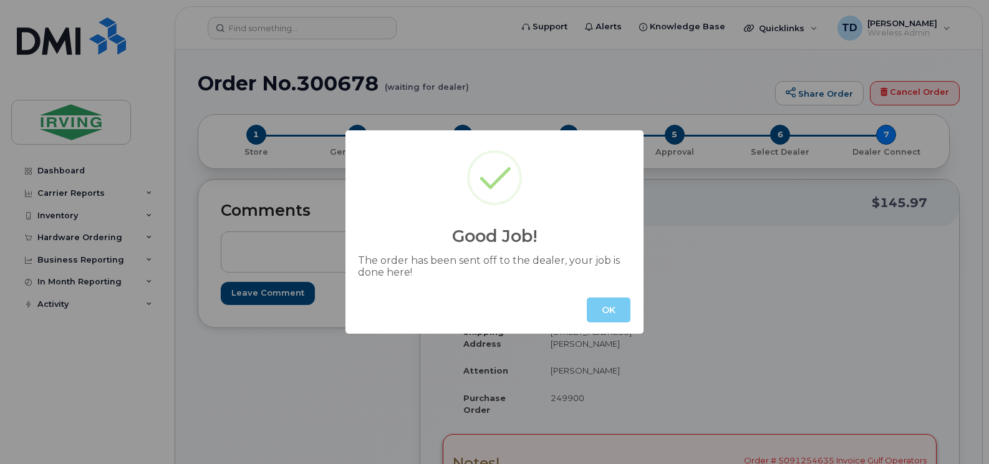
click at [601, 317] on button "OK" at bounding box center [609, 309] width 44 height 25
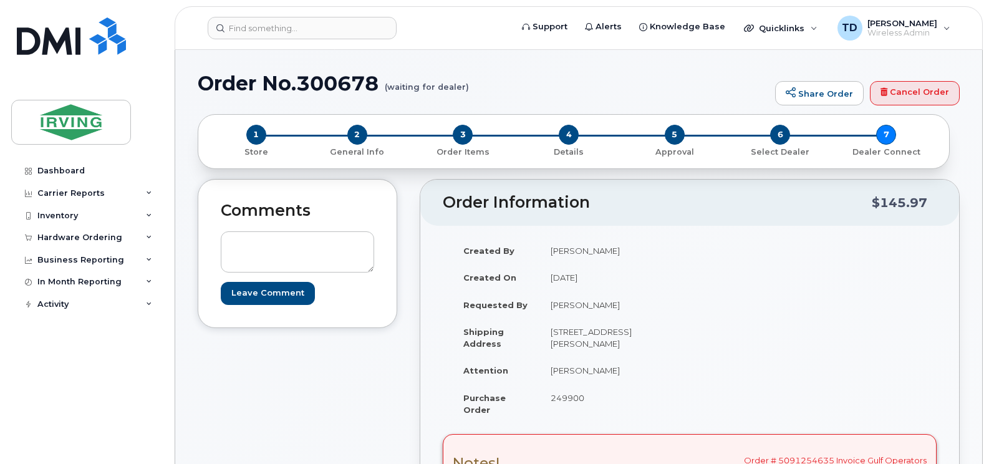
click at [343, 85] on h1 "Order No.300678 (waiting for dealer)" at bounding box center [483, 83] width 571 height 22
copy h1 "300678"
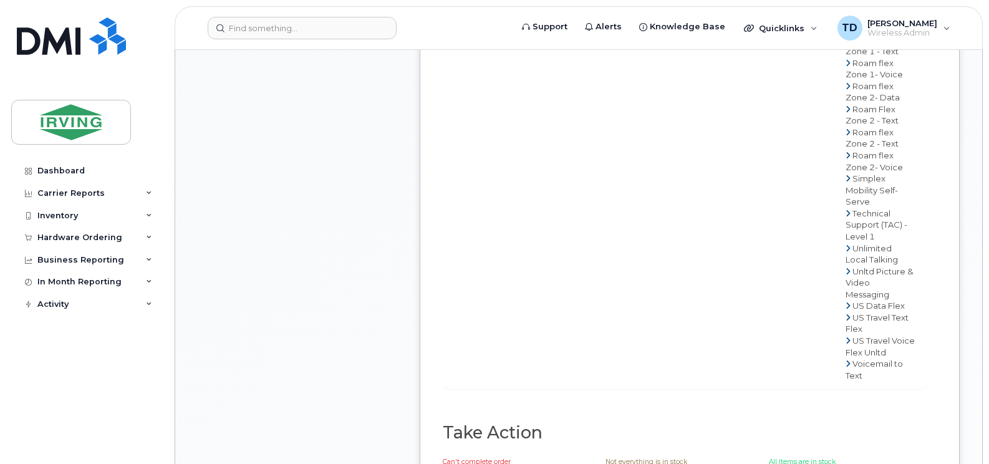
scroll to position [1247, 0]
